Goal: Task Accomplishment & Management: Manage account settings

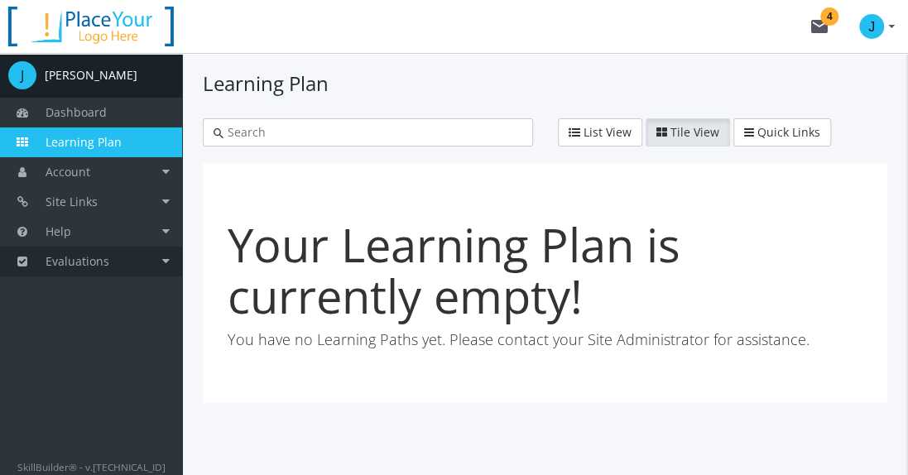
click at [132, 258] on link "Evaluations" at bounding box center [91, 262] width 182 height 30
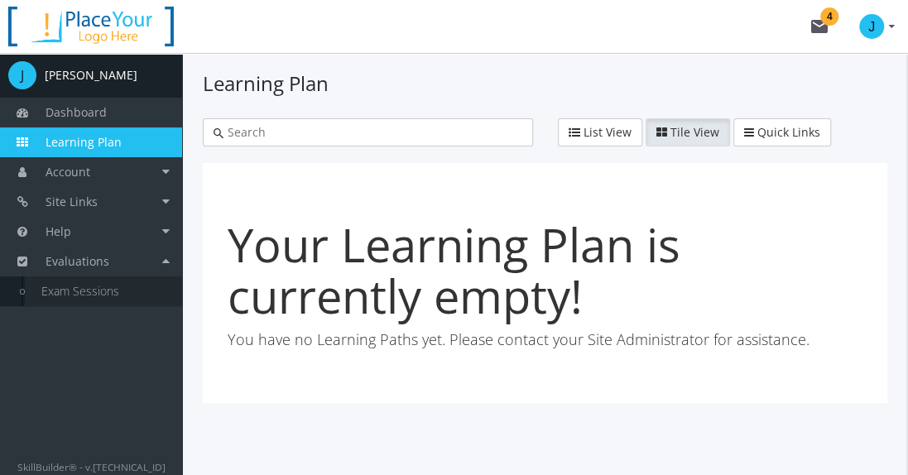
click at [94, 286] on link "Exam Sessions" at bounding box center [103, 291] width 157 height 30
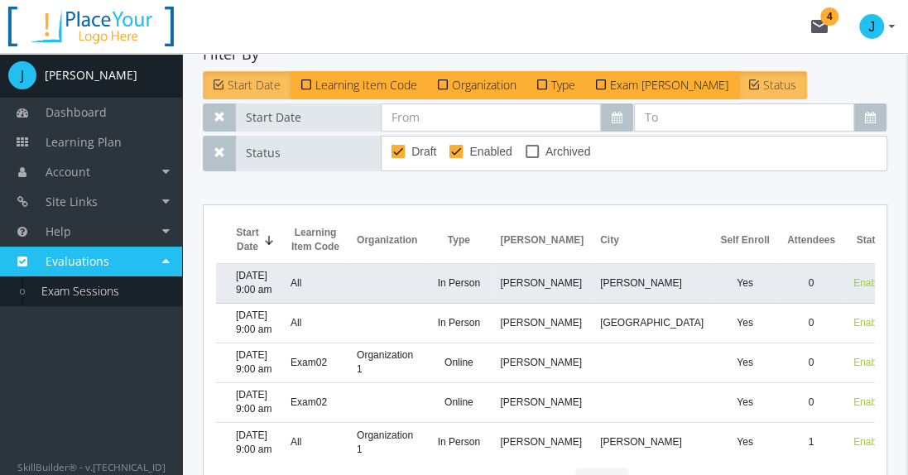
scroll to position [165, 0]
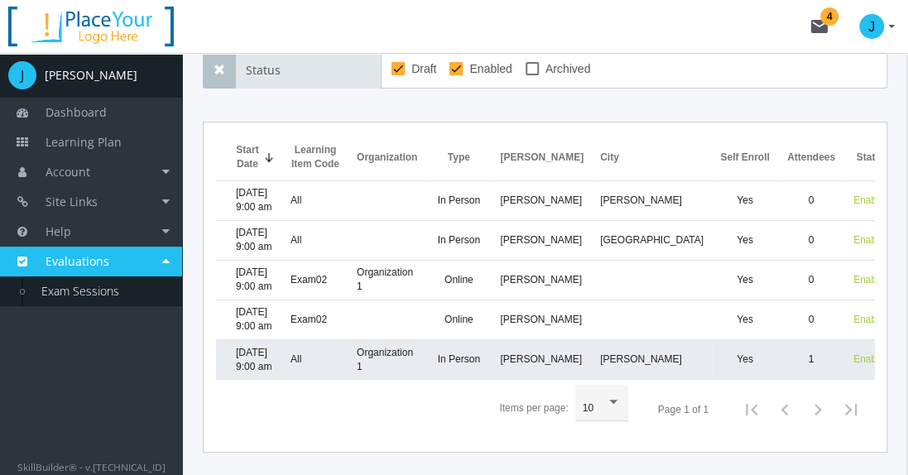
click at [282, 354] on td "[DATE] 9:00 am" at bounding box center [249, 360] width 66 height 40
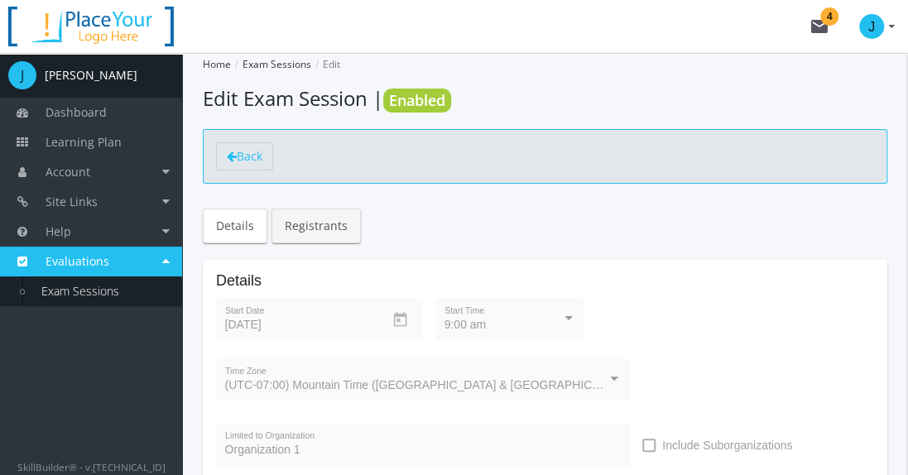
click at [324, 223] on link "Registrants" at bounding box center [315, 225] width 89 height 35
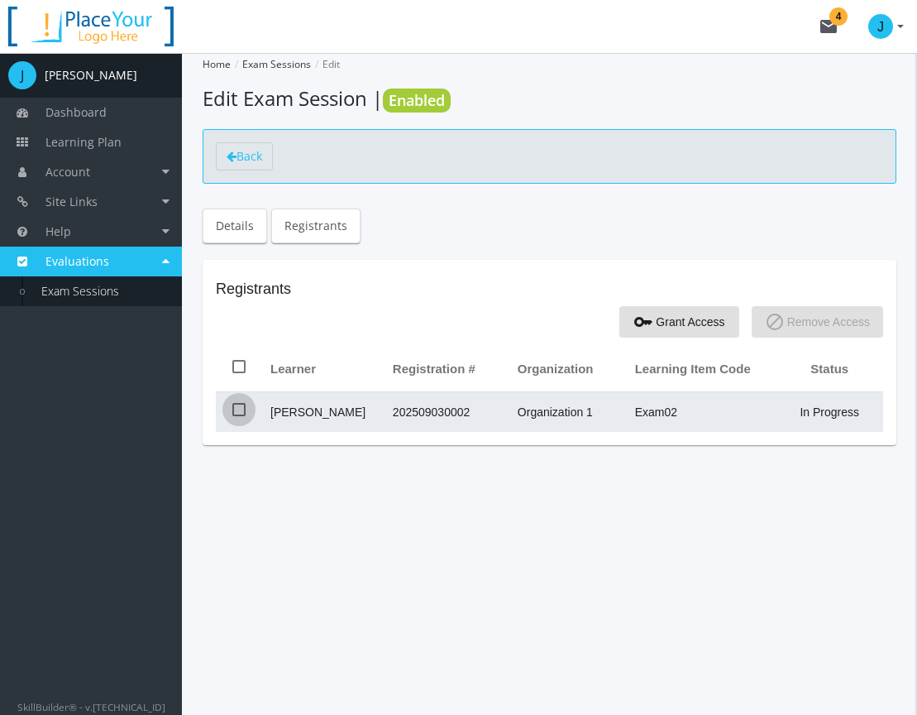
click at [242, 412] on span at bounding box center [238, 409] width 13 height 13
click at [233, 415] on input "checkbox" at bounding box center [232, 415] width 1 height 1
checkbox input "true"
click at [237, 410] on span at bounding box center [238, 409] width 13 height 13
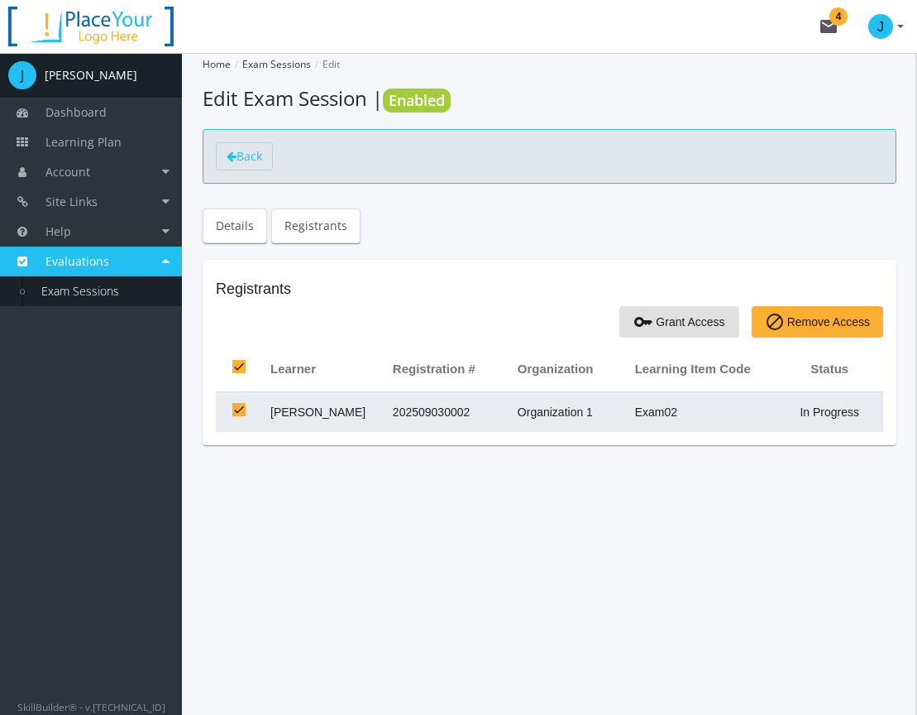
click at [233, 415] on input "checkbox" at bounding box center [232, 415] width 1 height 1
checkbox input "false"
